Goal: Task Accomplishment & Management: Manage account settings

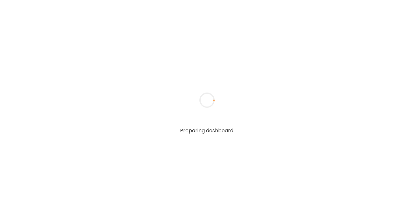
type input "**********"
type textarea "**********"
type input "**********"
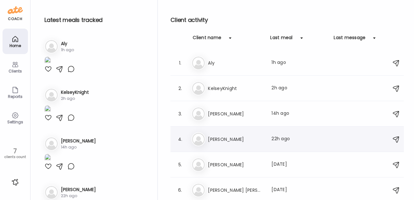
click at [217, 142] on h3 "[PERSON_NAME]" at bounding box center [236, 139] width 56 height 8
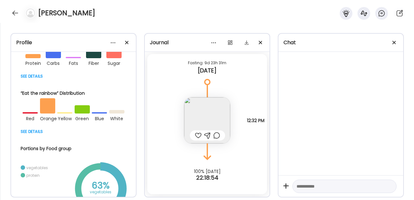
scroll to position [146, 0]
click at [32, 135] on div at bounding box center [74, 131] width 106 height 8
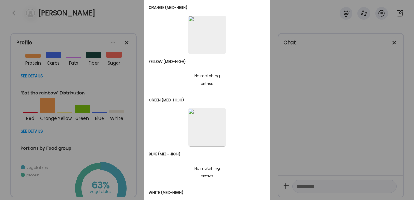
scroll to position [178, 0]
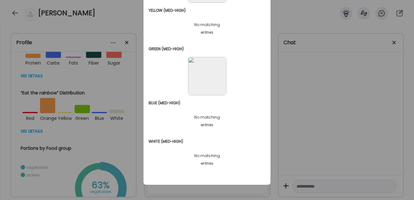
click at [90, 149] on div "Ate Coach Dashboard Wahoo! It’s official Take a moment to set up your Coach Pro…" at bounding box center [207, 100] width 414 height 200
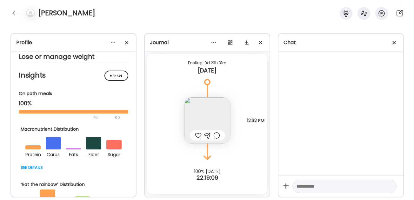
scroll to position [56, 0]
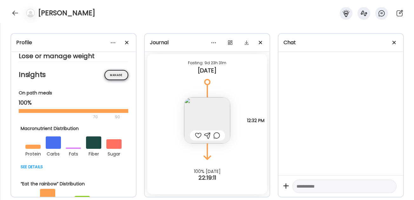
click at [123, 75] on div "Manage" at bounding box center [117, 75] width 24 height 10
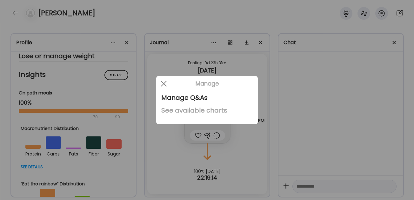
click at [173, 113] on div "See available charts" at bounding box center [206, 110] width 91 height 13
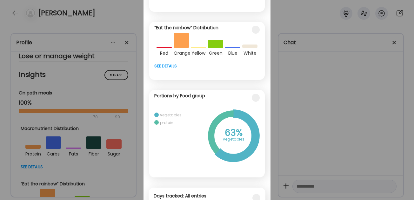
click at [323, 81] on div "Ate Coach Dashboard Wahoo! It’s official Take a moment to set up your Coach Pro…" at bounding box center [207, 100] width 414 height 200
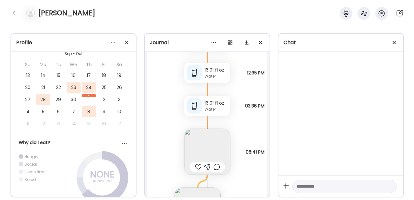
scroll to position [121, 0]
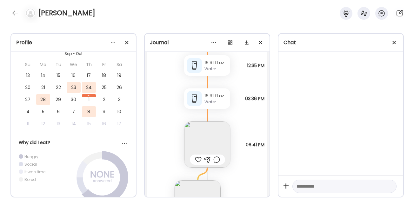
click at [198, 143] on img at bounding box center [207, 144] width 46 height 46
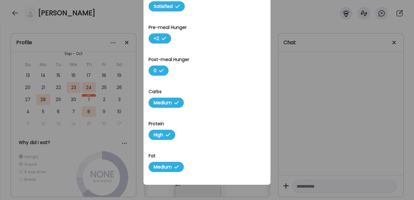
scroll to position [0, 0]
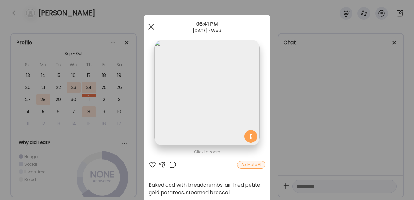
click at [151, 25] on div at bounding box center [151, 26] width 13 height 13
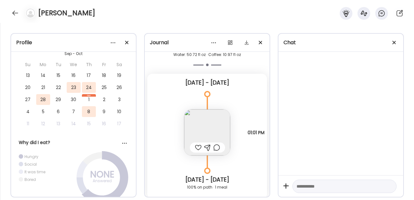
scroll to position [734, 0]
click at [214, 124] on img at bounding box center [207, 132] width 46 height 46
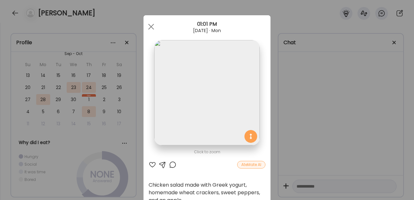
click at [219, 77] on img at bounding box center [206, 92] width 105 height 105
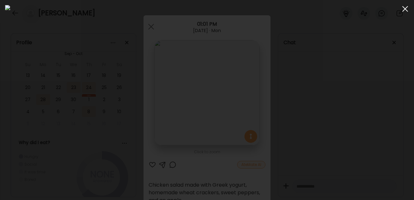
click at [403, 6] on span at bounding box center [406, 9] width 6 height 6
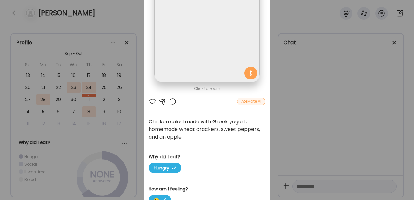
scroll to position [0, 0]
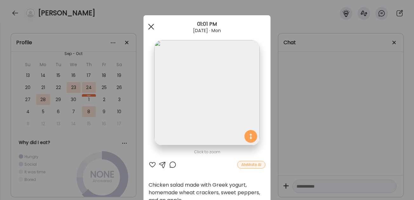
click at [150, 26] on span at bounding box center [151, 27] width 6 height 6
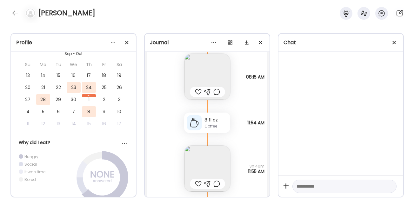
scroll to position [389, 0]
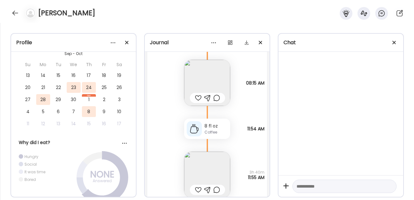
click at [201, 80] on img at bounding box center [207, 83] width 46 height 46
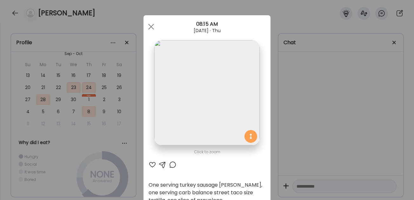
click at [223, 116] on img at bounding box center [206, 92] width 105 height 105
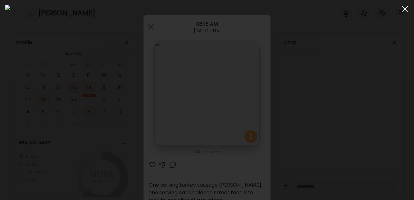
click at [406, 10] on div at bounding box center [405, 9] width 13 height 13
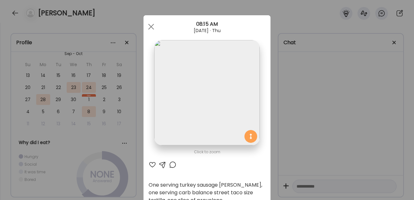
click at [248, 136] on div at bounding box center [206, 92] width 105 height 105
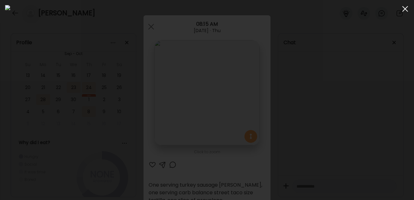
click at [405, 9] on span at bounding box center [406, 9] width 6 height 6
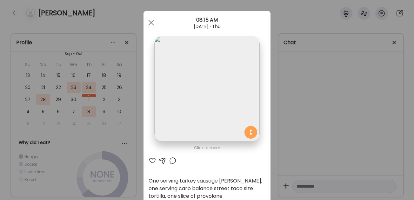
scroll to position [0, 0]
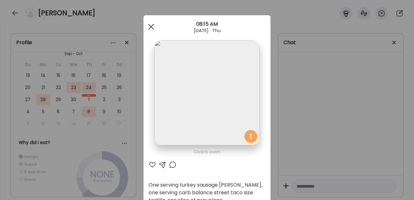
click at [153, 26] on div at bounding box center [151, 26] width 13 height 13
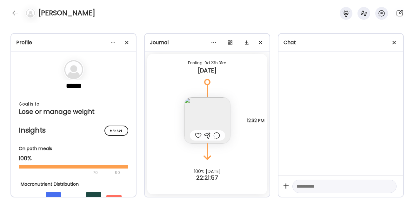
click at [202, 113] on img at bounding box center [207, 120] width 46 height 46
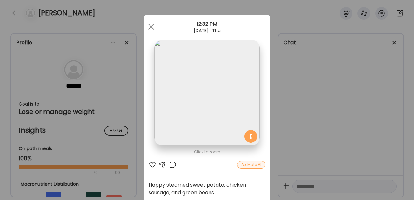
click at [211, 85] on img at bounding box center [206, 92] width 105 height 105
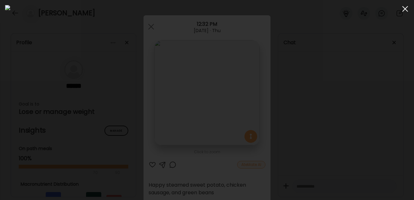
click at [407, 10] on span at bounding box center [406, 9] width 6 height 6
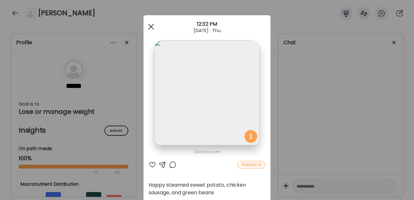
click at [151, 25] on div at bounding box center [151, 26] width 13 height 13
